Goal: Transaction & Acquisition: Purchase product/service

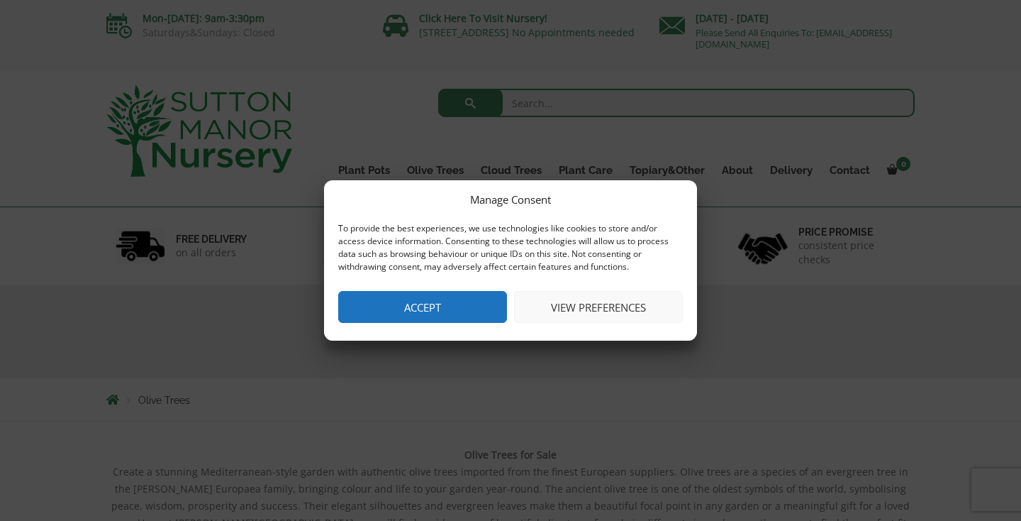
click at [454, 311] on button "Accept" at bounding box center [422, 307] width 169 height 32
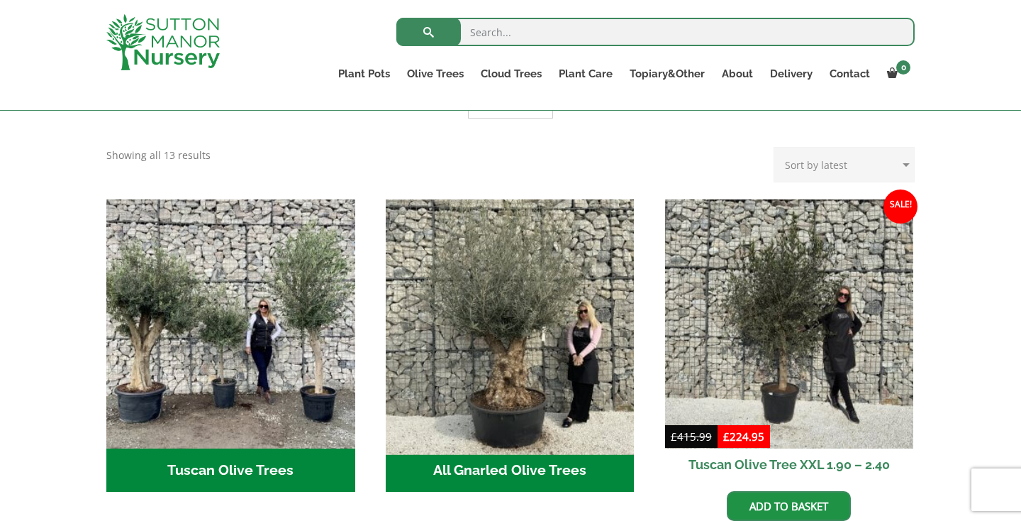
scroll to position [420, 0]
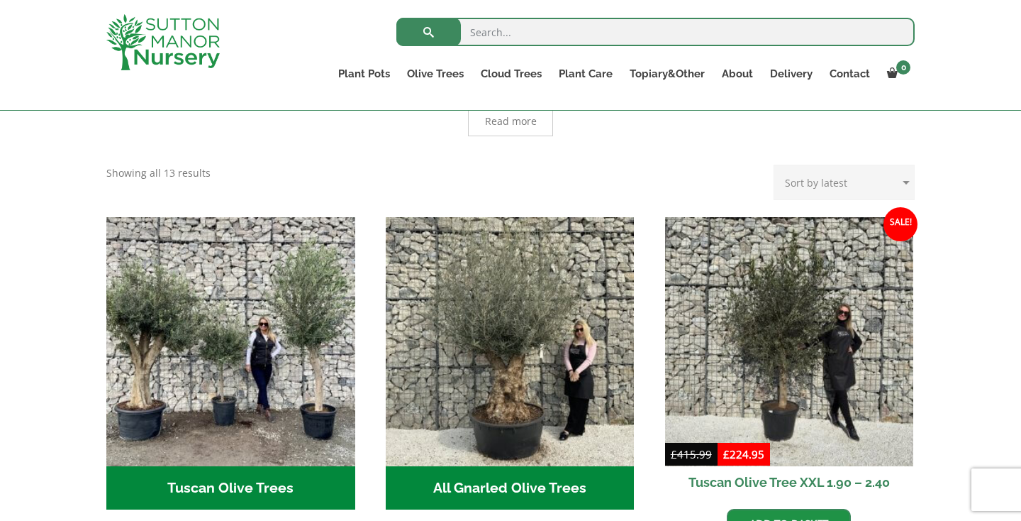
click at [529, 473] on h2 "All Gnarled Olive Trees (142)" at bounding box center [510, 488] width 249 height 44
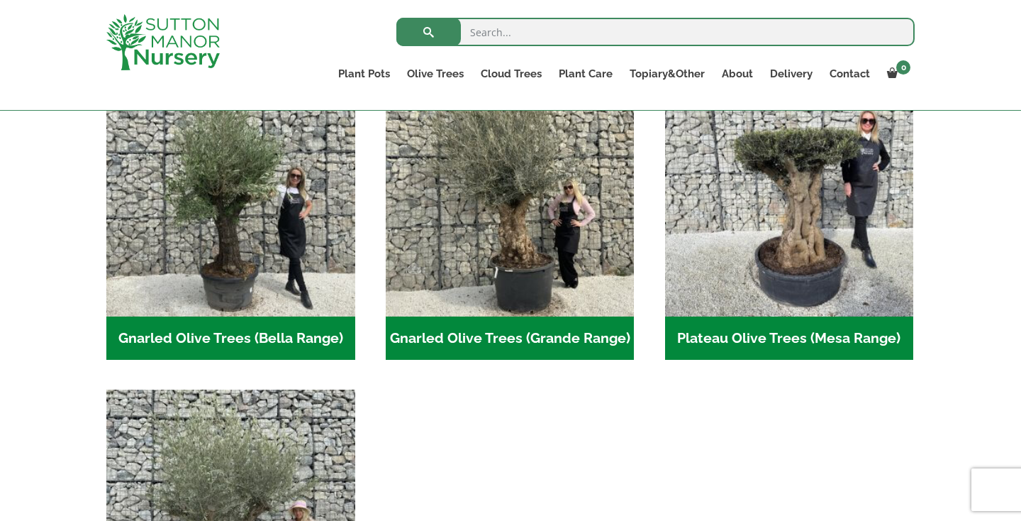
scroll to position [331, 0]
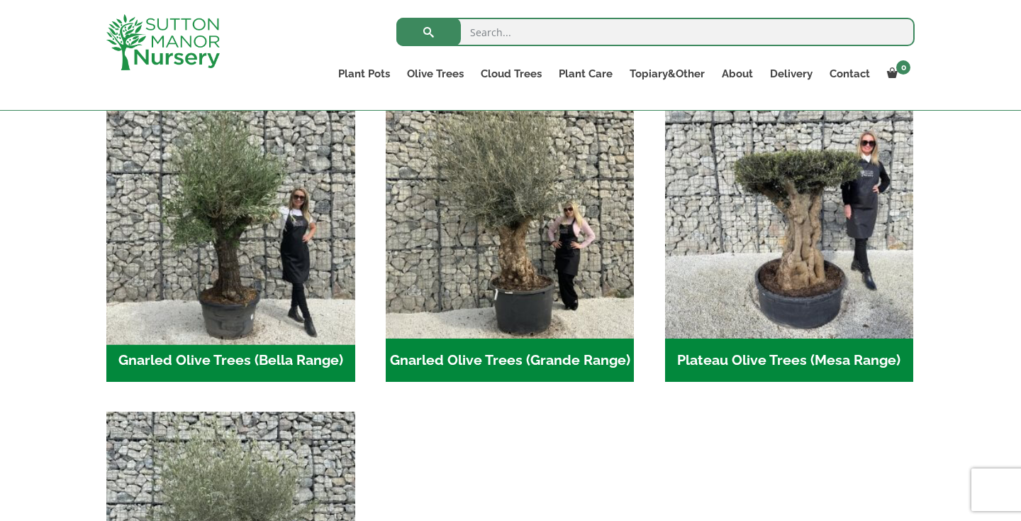
click at [227, 284] on img "Visit product category Gnarled Olive Trees (Bella Range)" at bounding box center [230, 213] width 261 height 261
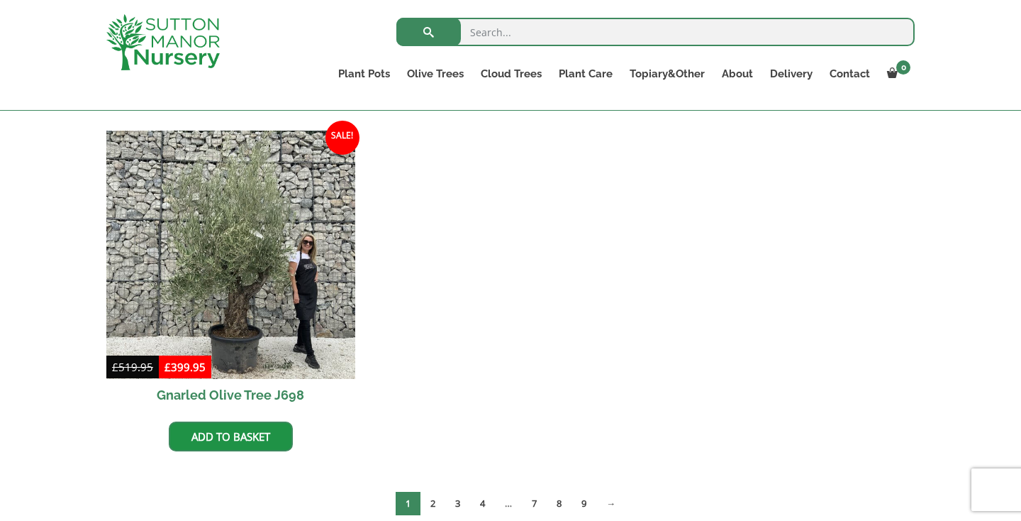
scroll to position [791, 0]
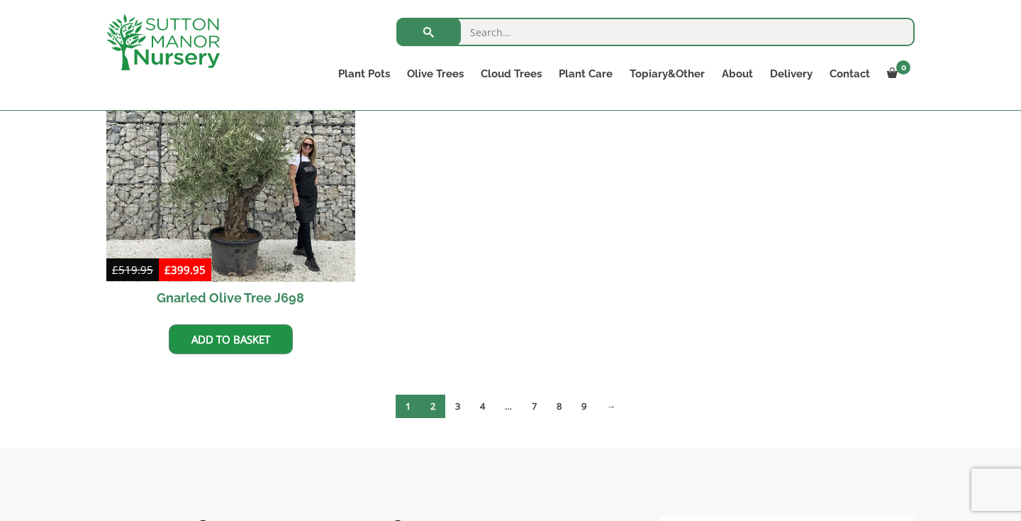
click at [433, 406] on link "2" at bounding box center [433, 405] width 25 height 23
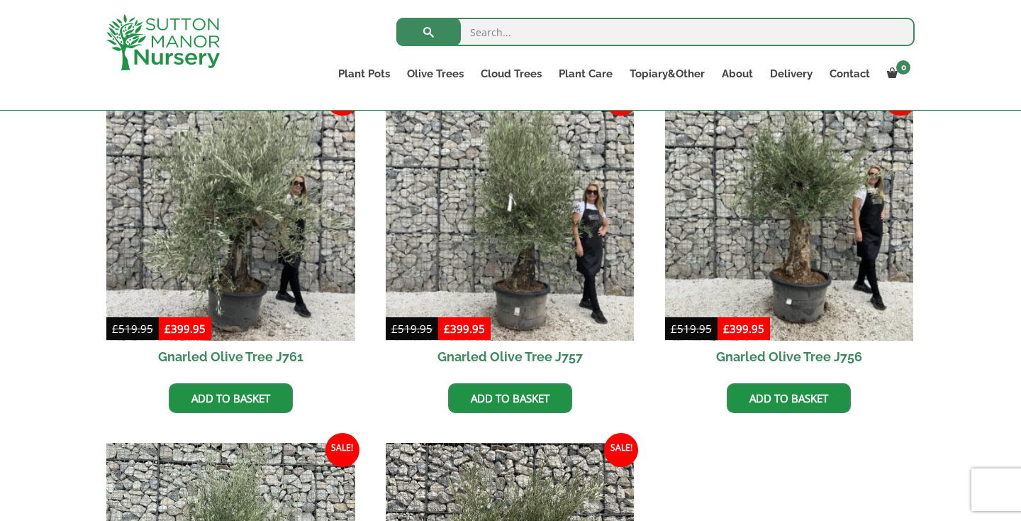
scroll to position [387, 0]
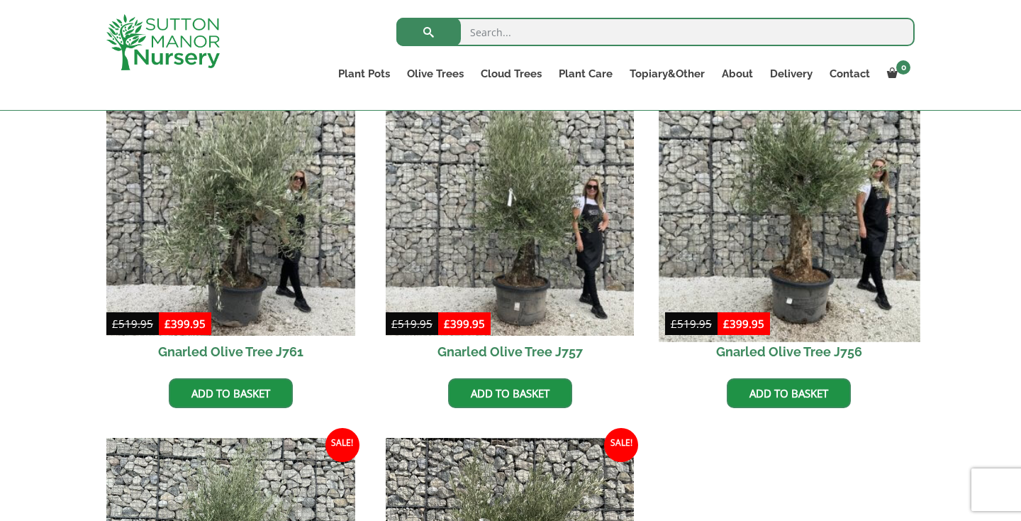
click at [774, 276] on img at bounding box center [789, 210] width 261 height 261
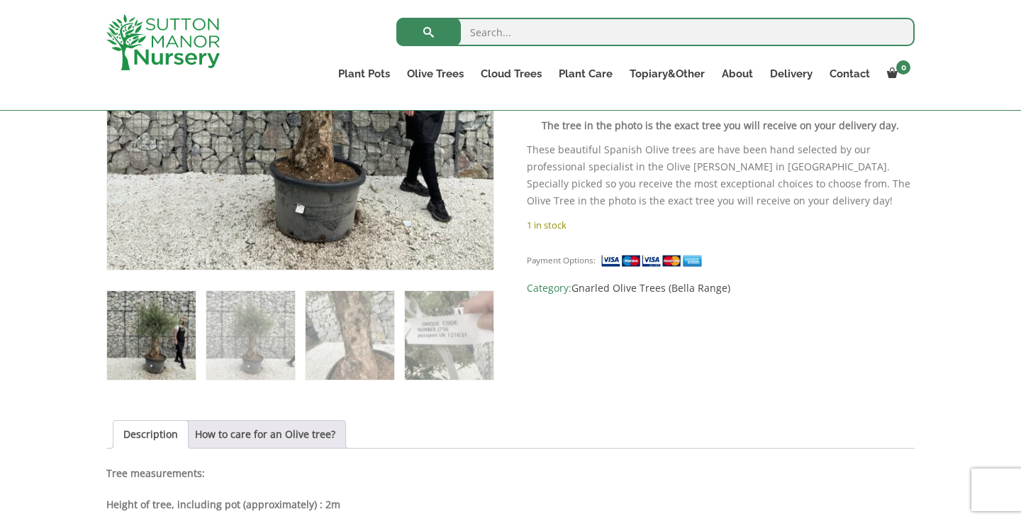
scroll to position [682, 0]
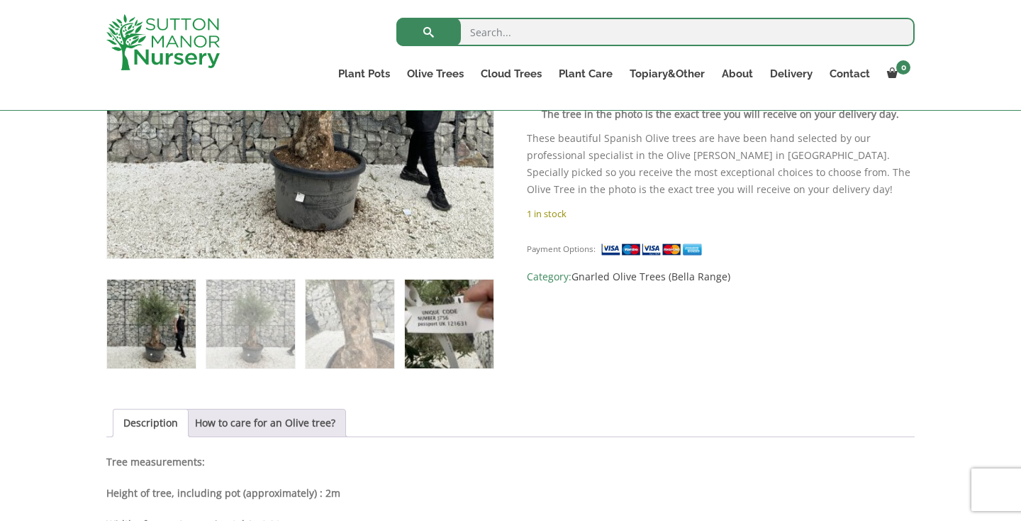
click at [447, 321] on img at bounding box center [449, 323] width 89 height 89
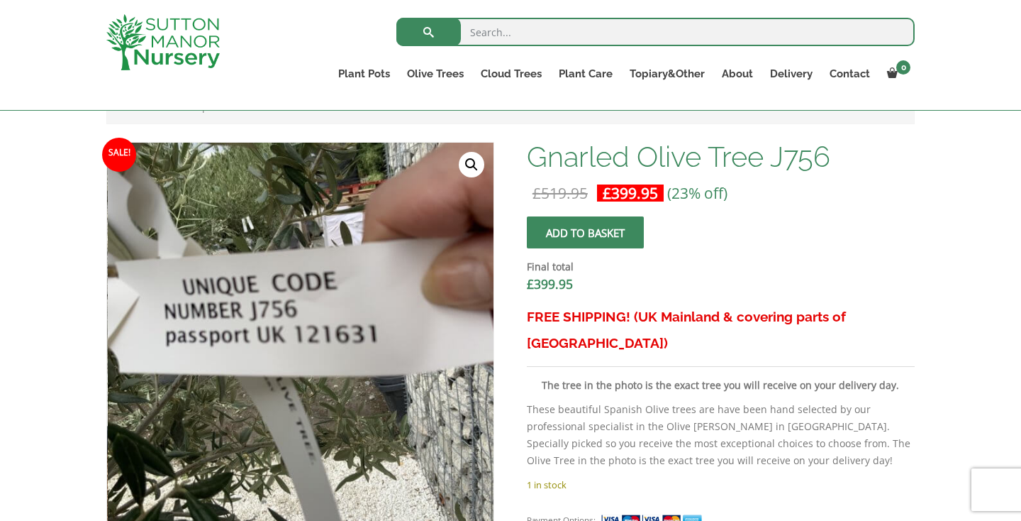
scroll to position [411, 0]
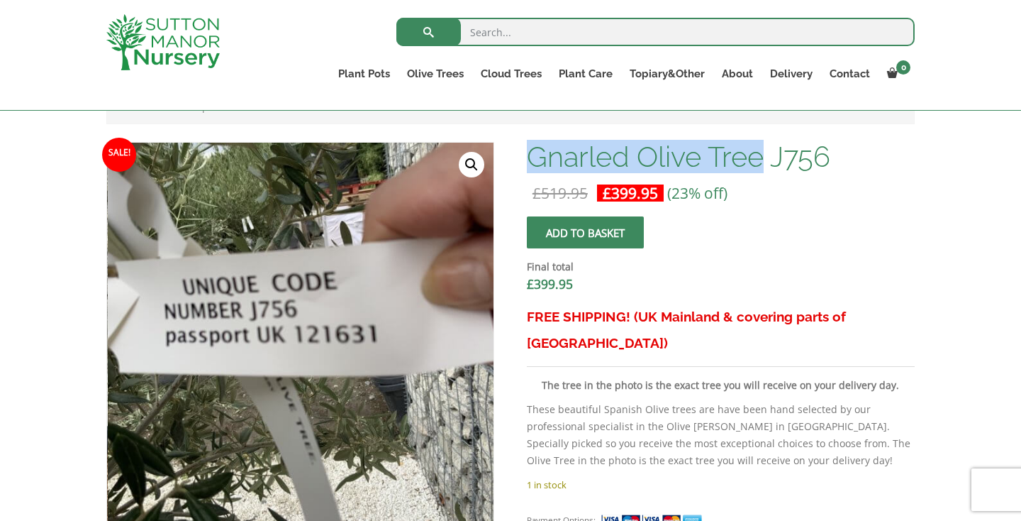
drag, startPoint x: 764, startPoint y: 157, endPoint x: 531, endPoint y: 152, distance: 233.4
click at [531, 152] on h1 "Gnarled Olive Tree J756" at bounding box center [721, 157] width 388 height 30
copy h1 "Gnarled Olive Tree"
